Goal: Transaction & Acquisition: Book appointment/travel/reservation

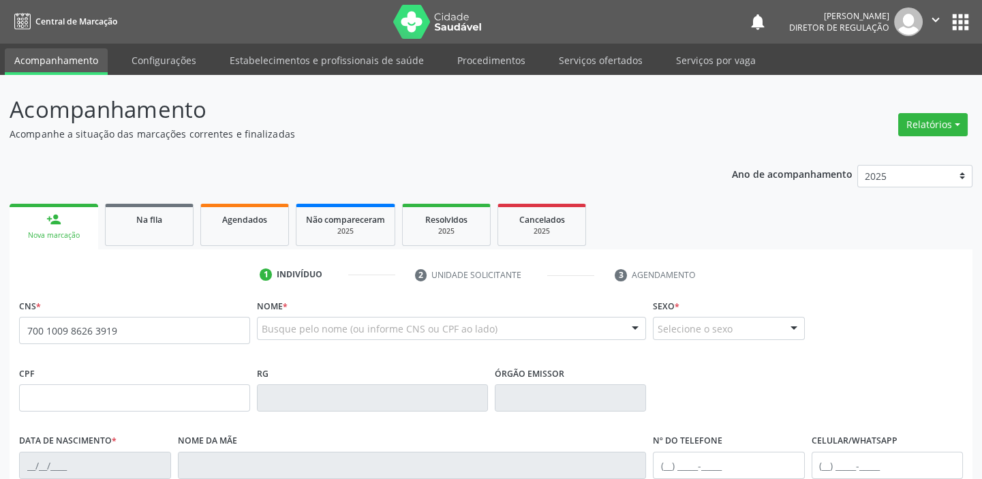
type input "700 1009 8626 3919"
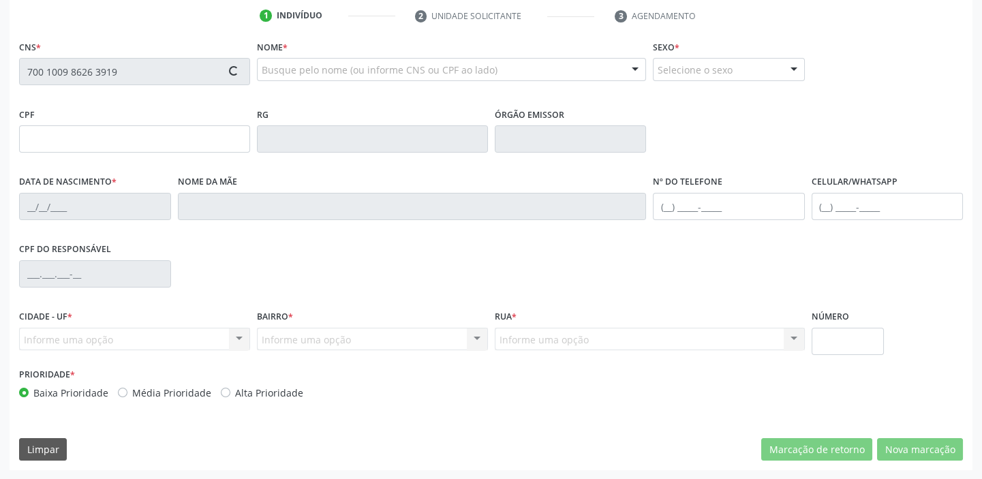
type input "446.119.354-34"
type input "0[DATE]"
type input "[PERSON_NAME] do [PERSON_NAME]"
type input "[PHONE_NUMBER]"
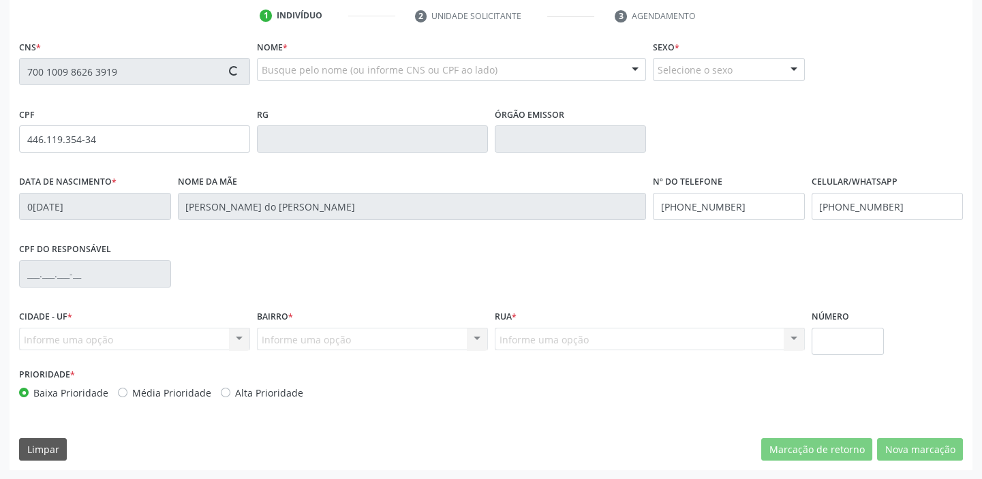
type input "S/N"
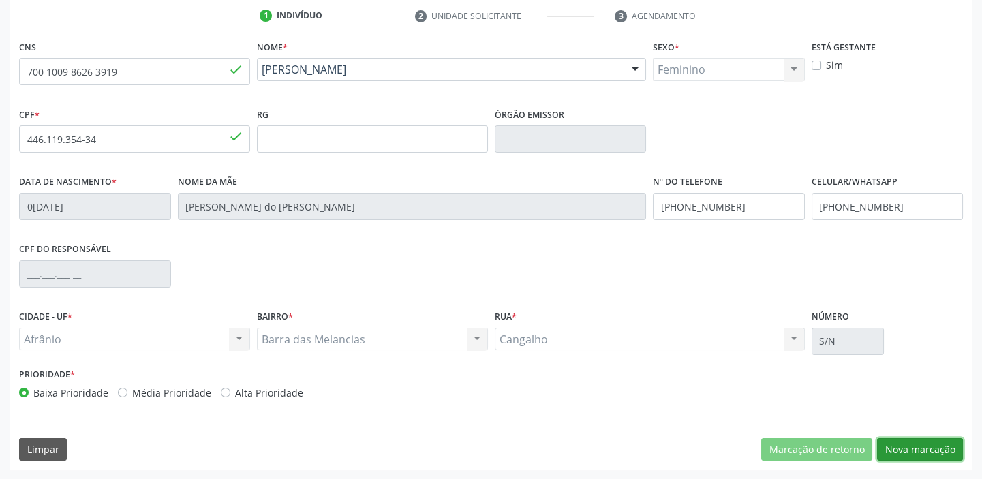
click at [915, 443] on button "Nova marcação" at bounding box center [920, 449] width 86 height 23
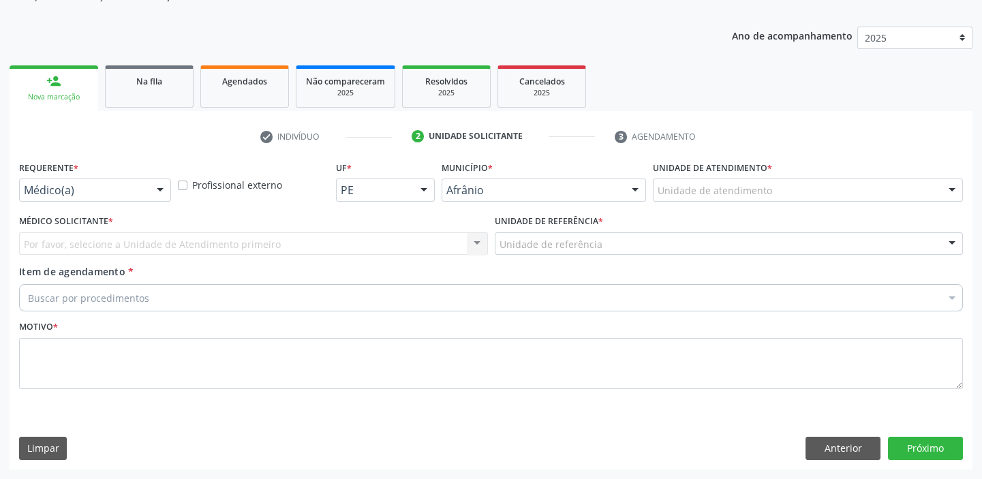
scroll to position [137, 0]
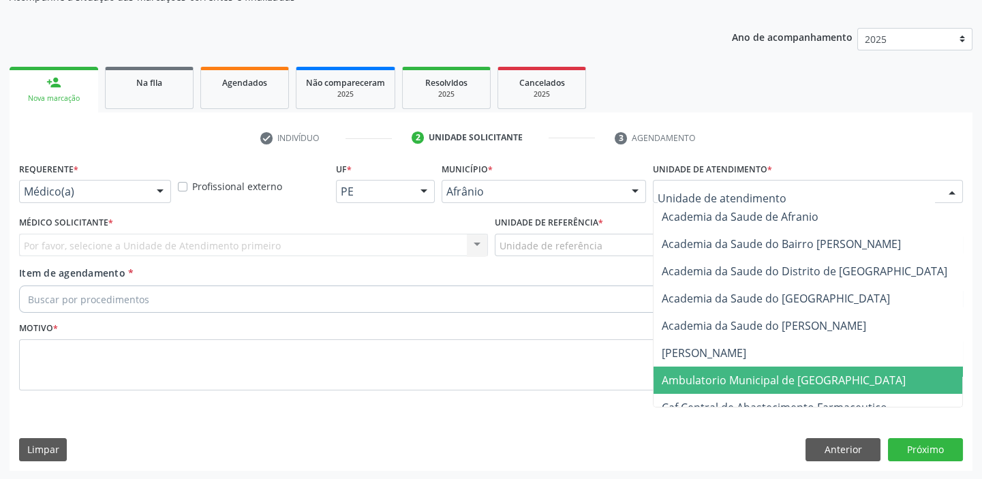
drag, startPoint x: 683, startPoint y: 378, endPoint x: 579, endPoint y: 305, distance: 126.3
click at [683, 376] on span "Ambulatorio Municipal de [GEOGRAPHIC_DATA]" at bounding box center [784, 380] width 244 height 15
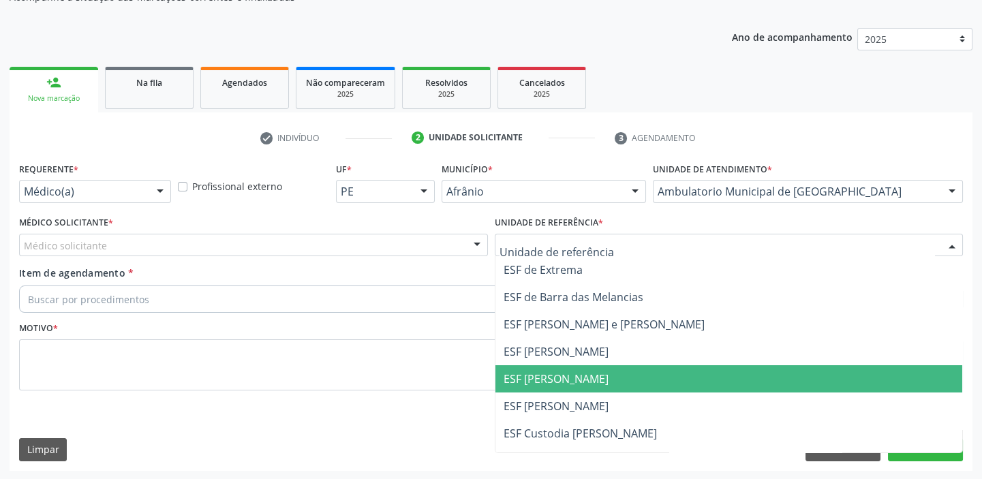
click at [541, 371] on span "ESF [PERSON_NAME]" at bounding box center [556, 378] width 105 height 15
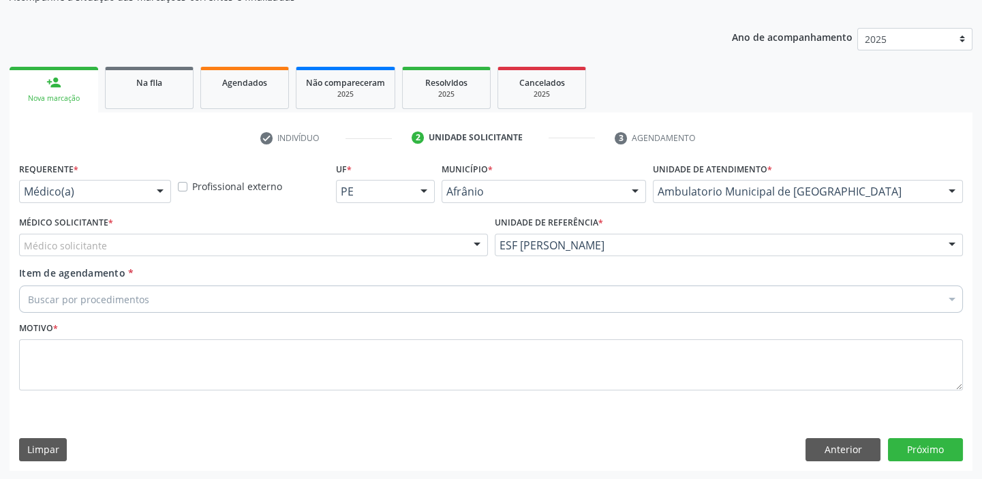
drag, startPoint x: 91, startPoint y: 252, endPoint x: 91, endPoint y: 261, distance: 8.9
click at [91, 252] on div "Médico solicitante" at bounding box center [253, 245] width 469 height 23
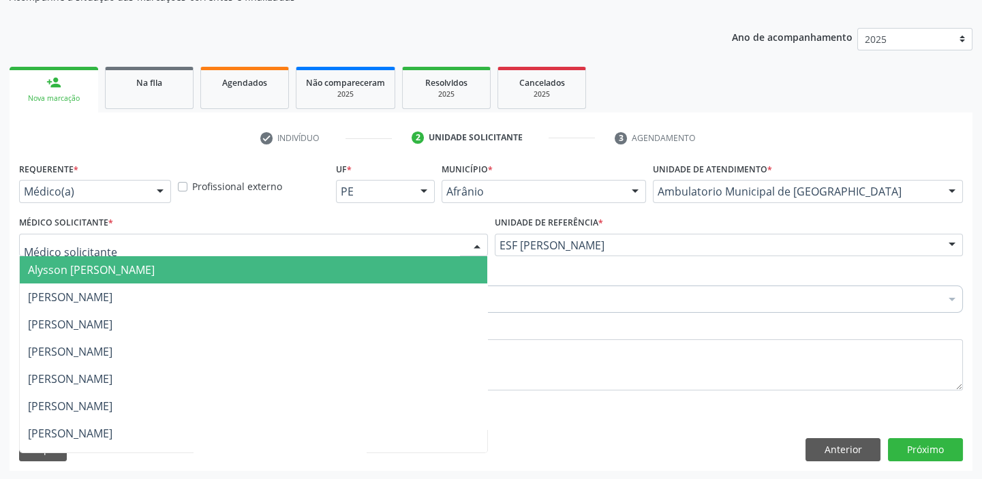
click at [91, 271] on span "Alysson [PERSON_NAME]" at bounding box center [91, 269] width 127 height 15
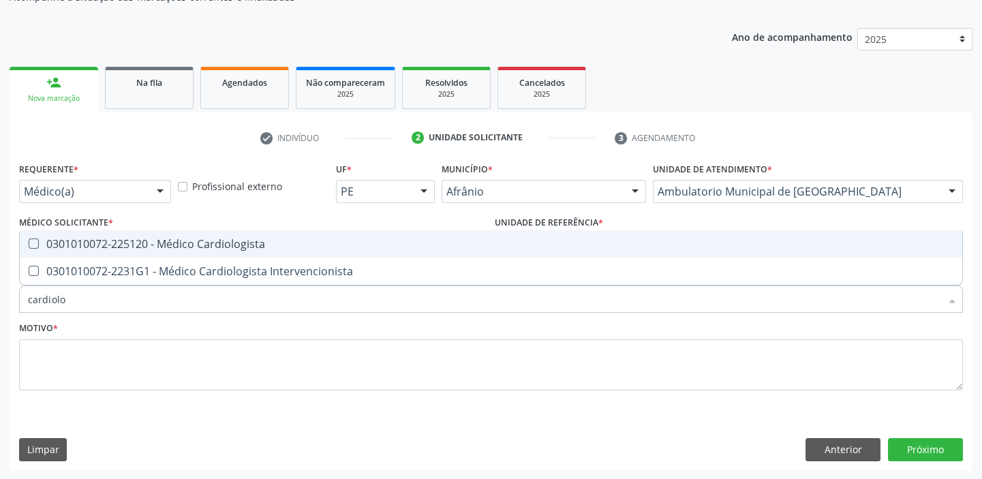
type input "cardiolog"
click at [109, 247] on div "0301010072-225120 - Médico Cardiologista" at bounding box center [491, 244] width 926 height 11
checkbox Cardiologista "true"
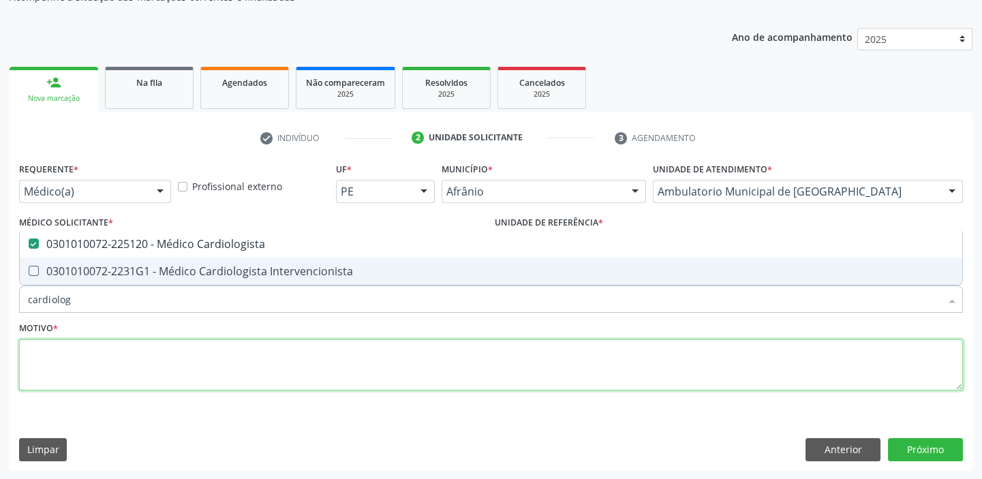
click at [62, 371] on textarea at bounding box center [491, 365] width 944 height 52
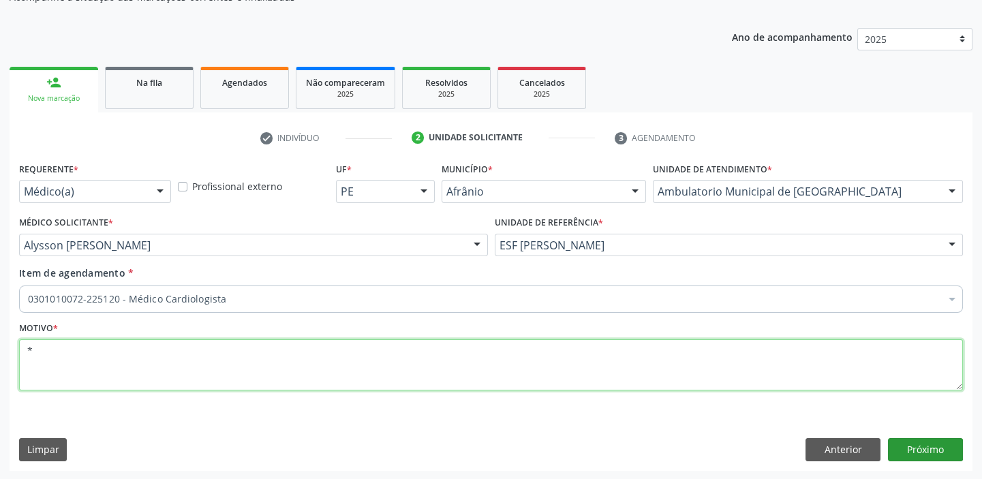
type textarea "*"
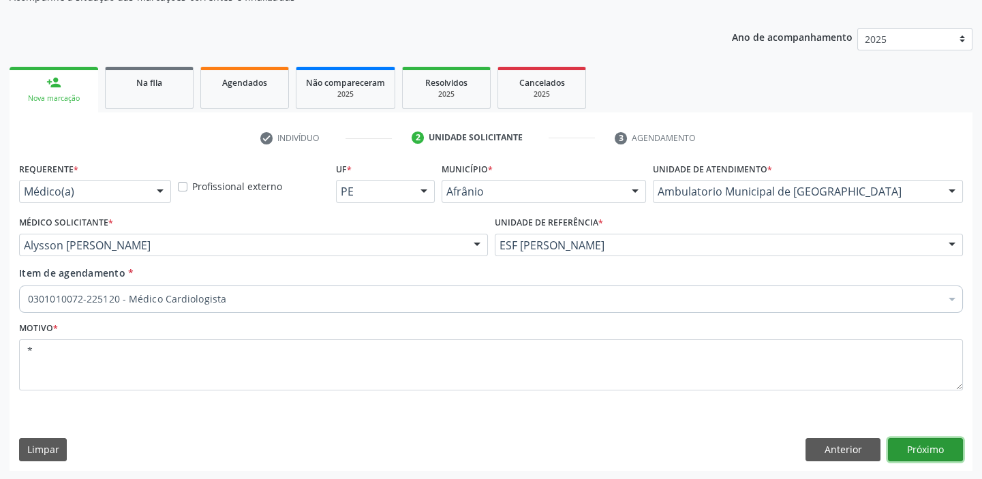
click at [909, 448] on button "Próximo" at bounding box center [925, 449] width 75 height 23
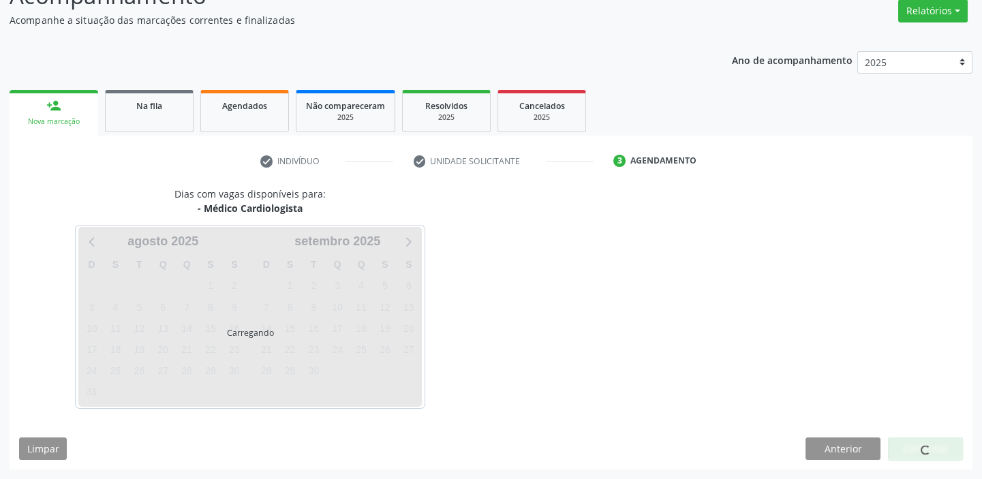
scroll to position [113, 0]
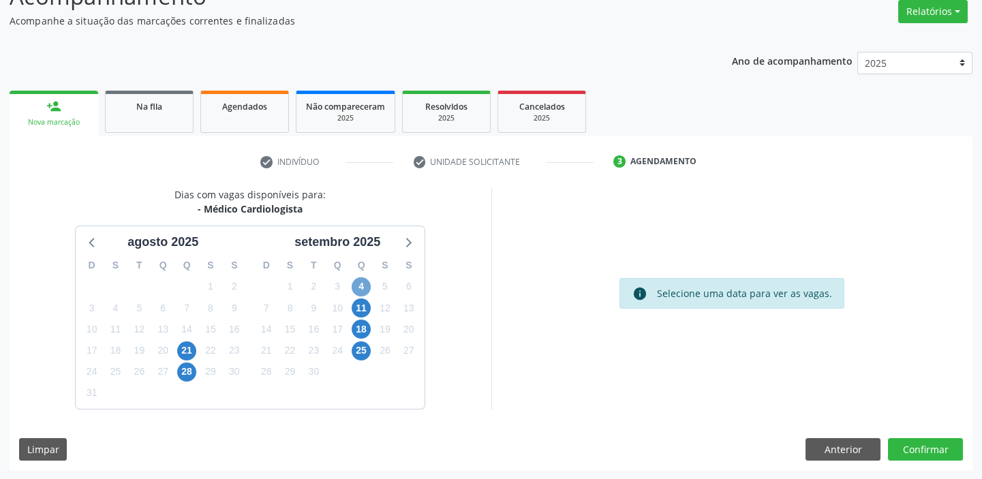
click at [360, 286] on span "4" at bounding box center [361, 286] width 19 height 19
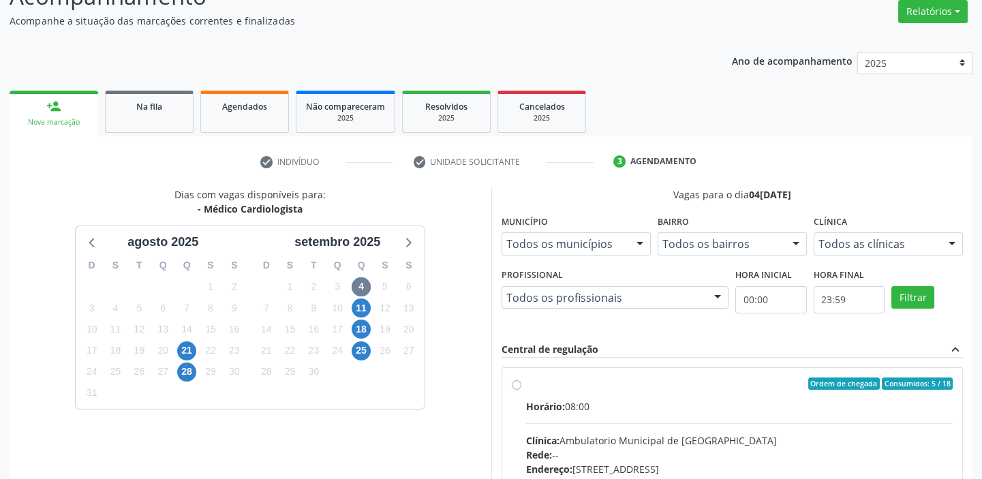
click at [521, 390] on input "Ordem de chegada Consumidos: 5 / 18 Horário: 08:00 Clínica: Ambulatorio Municip…" at bounding box center [517, 384] width 10 height 12
radio input "true"
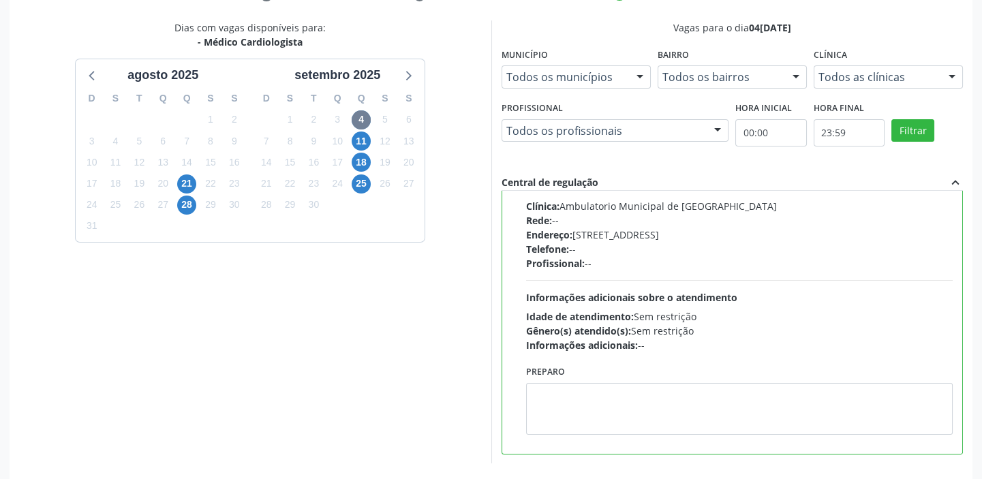
scroll to position [334, 0]
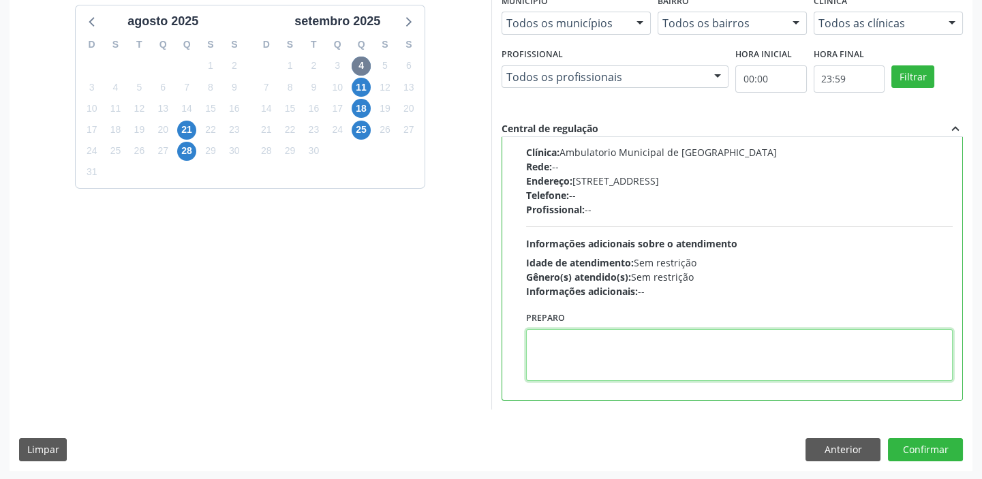
click at [597, 351] on textarea at bounding box center [739, 355] width 427 height 52
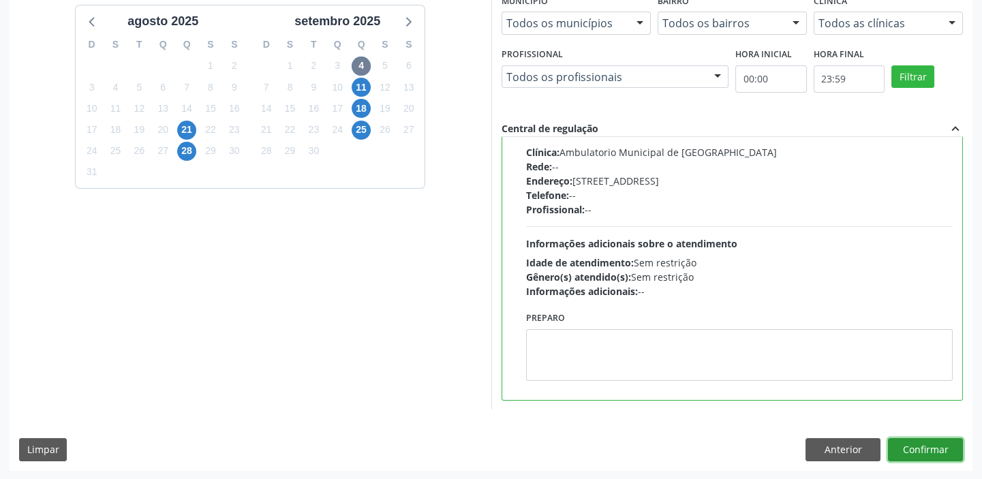
click at [900, 440] on button "Confirmar" at bounding box center [925, 449] width 75 height 23
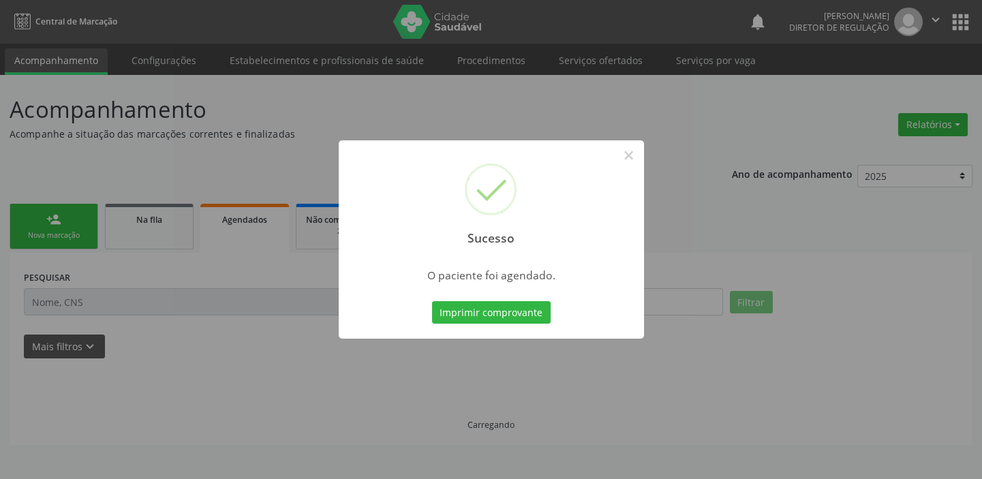
scroll to position [0, 0]
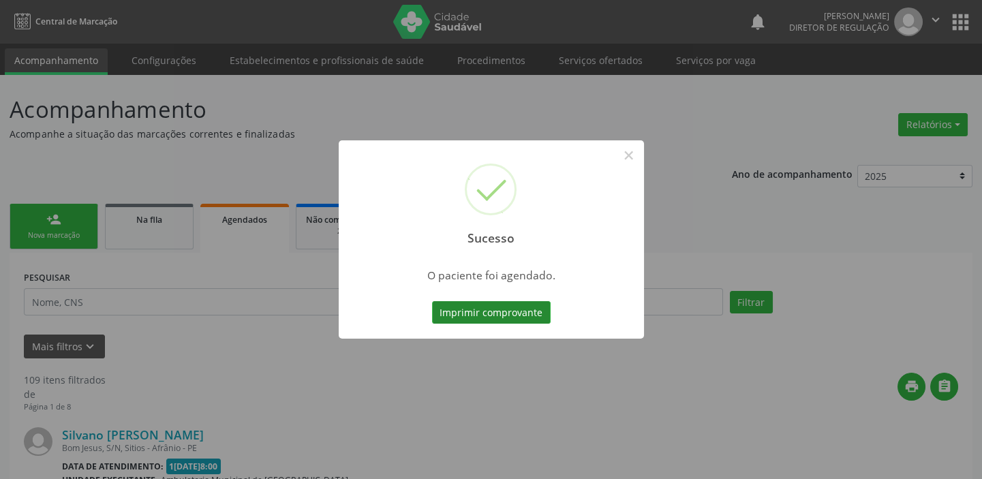
click at [499, 309] on button "Imprimir comprovante" at bounding box center [491, 312] width 119 height 23
